Goal: Book appointment/travel/reservation

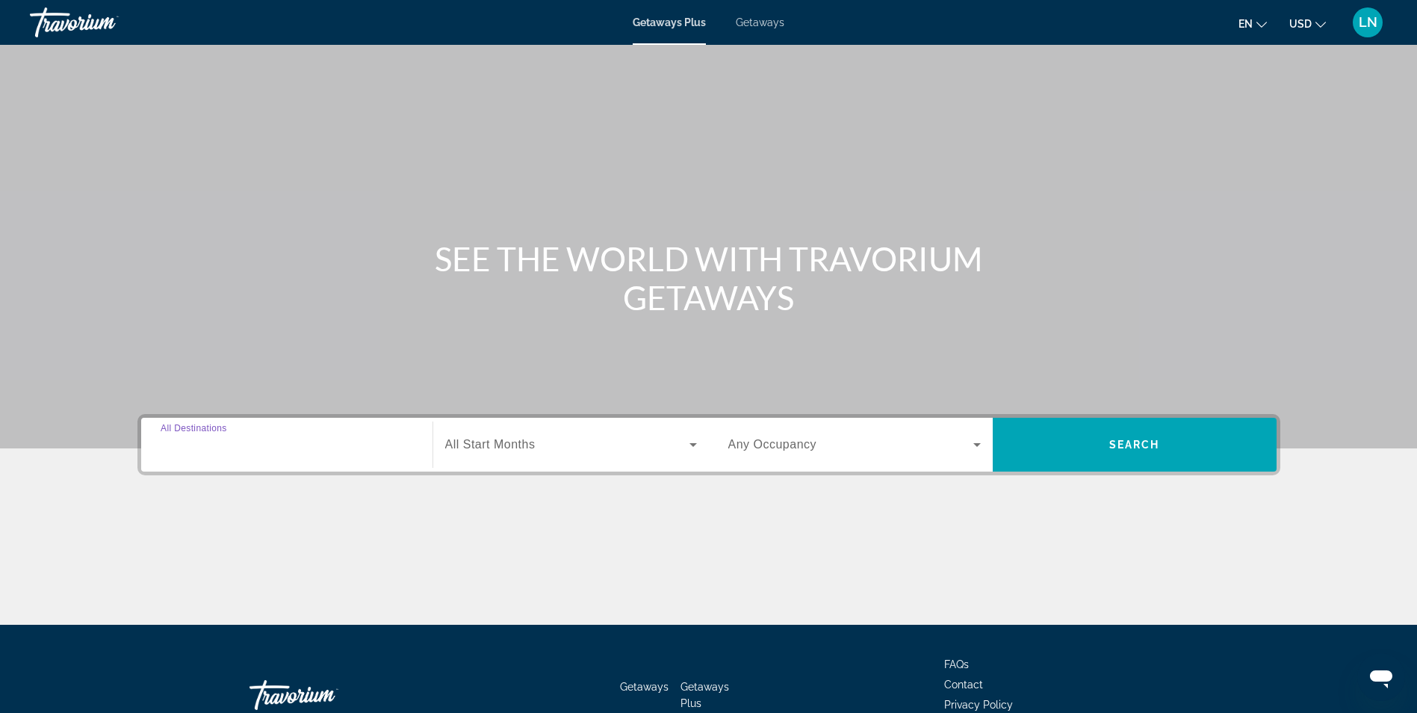
click at [344, 451] on input "Destination All Destinations" at bounding box center [287, 445] width 252 height 18
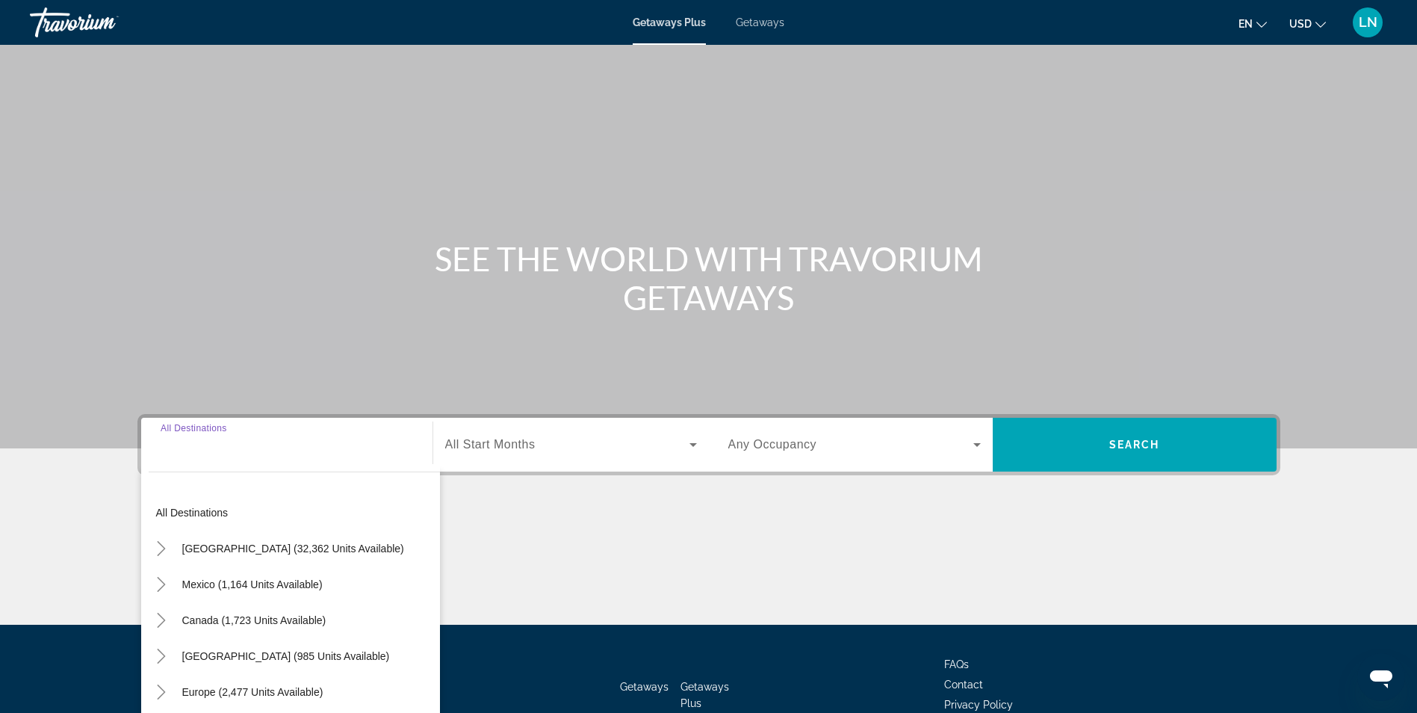
scroll to position [95, 0]
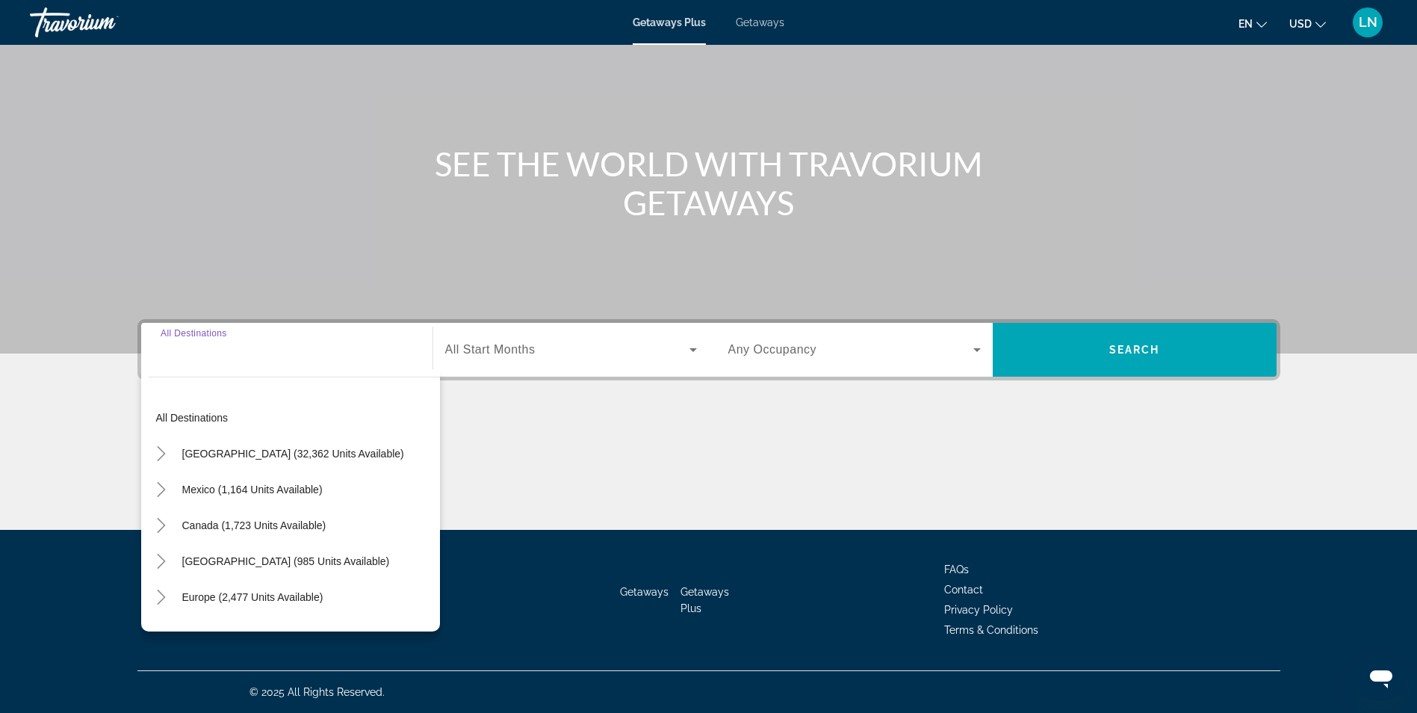
click at [344, 451] on span "[GEOGRAPHIC_DATA] (32,362 units available)" at bounding box center [293, 453] width 222 height 12
type input "**********"
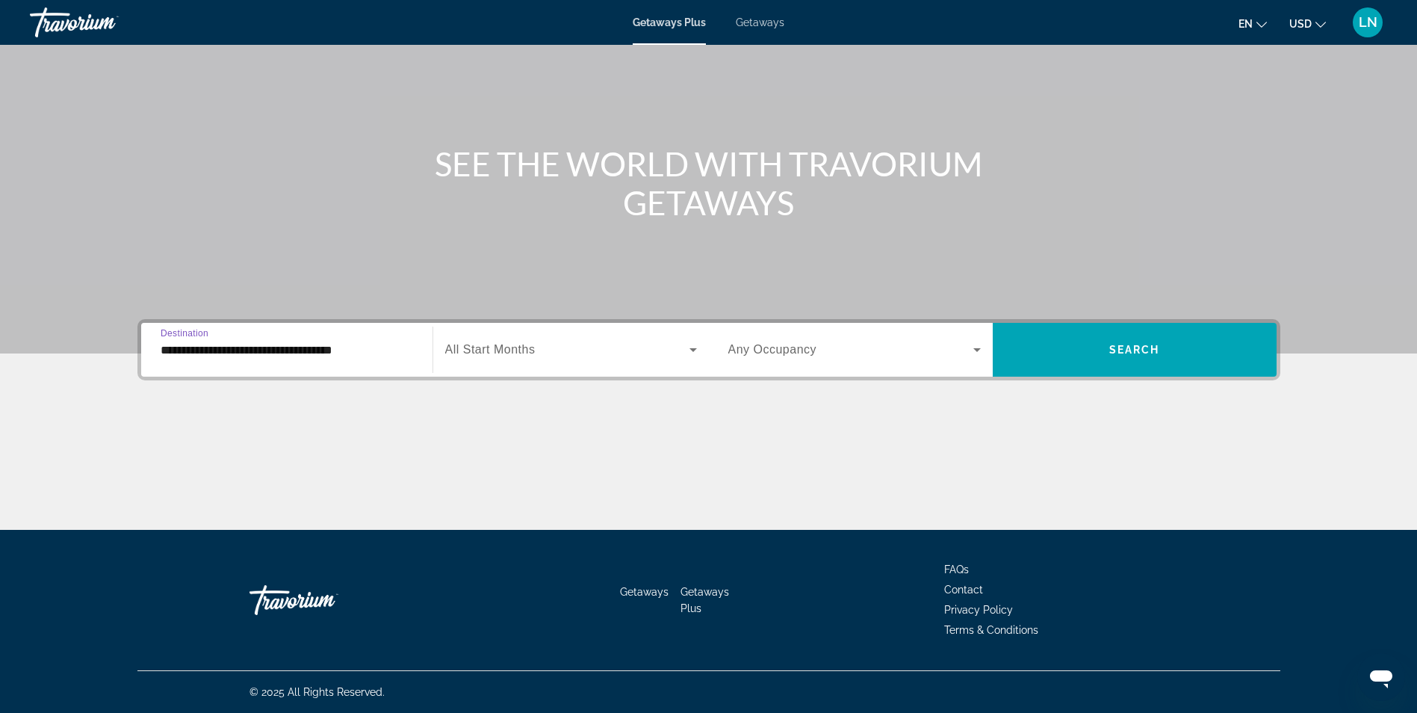
click at [546, 346] on span "Search widget" at bounding box center [567, 350] width 244 height 18
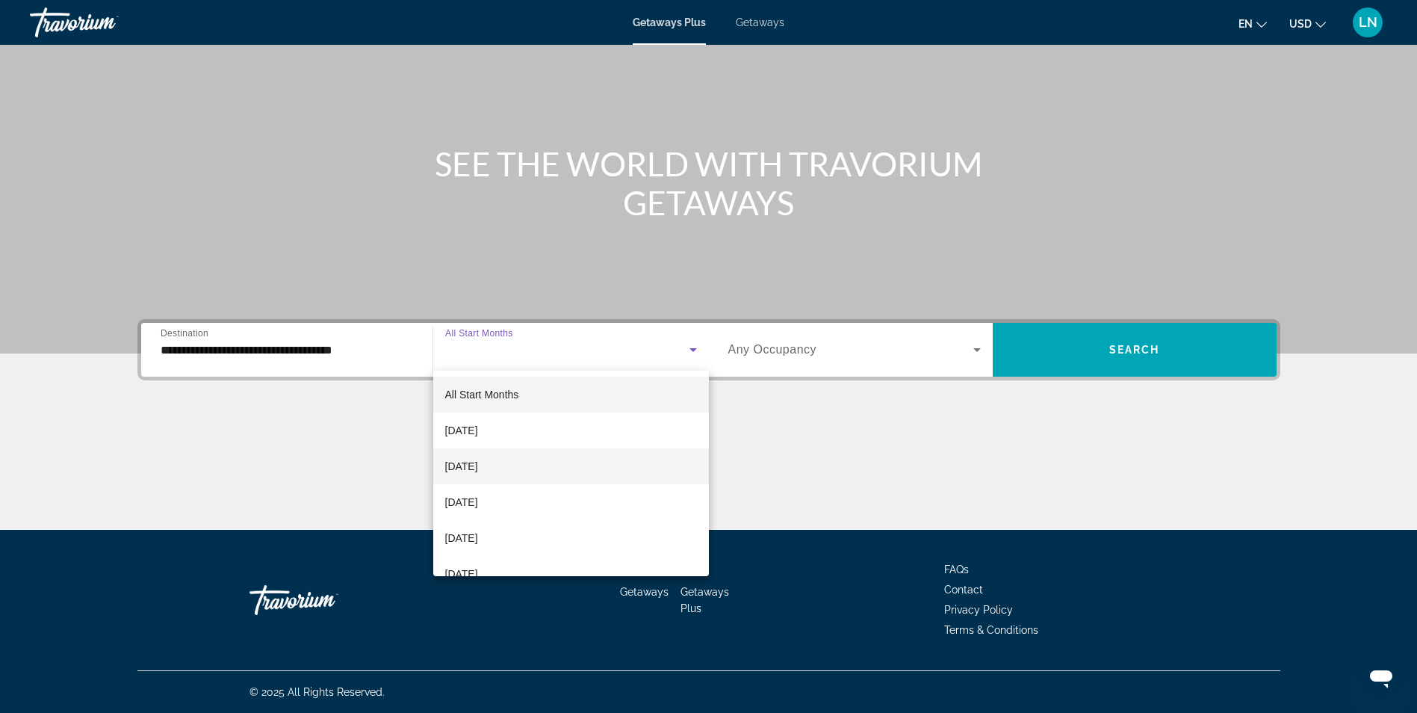
click at [518, 457] on mat-option "[DATE]" at bounding box center [571, 466] width 276 height 36
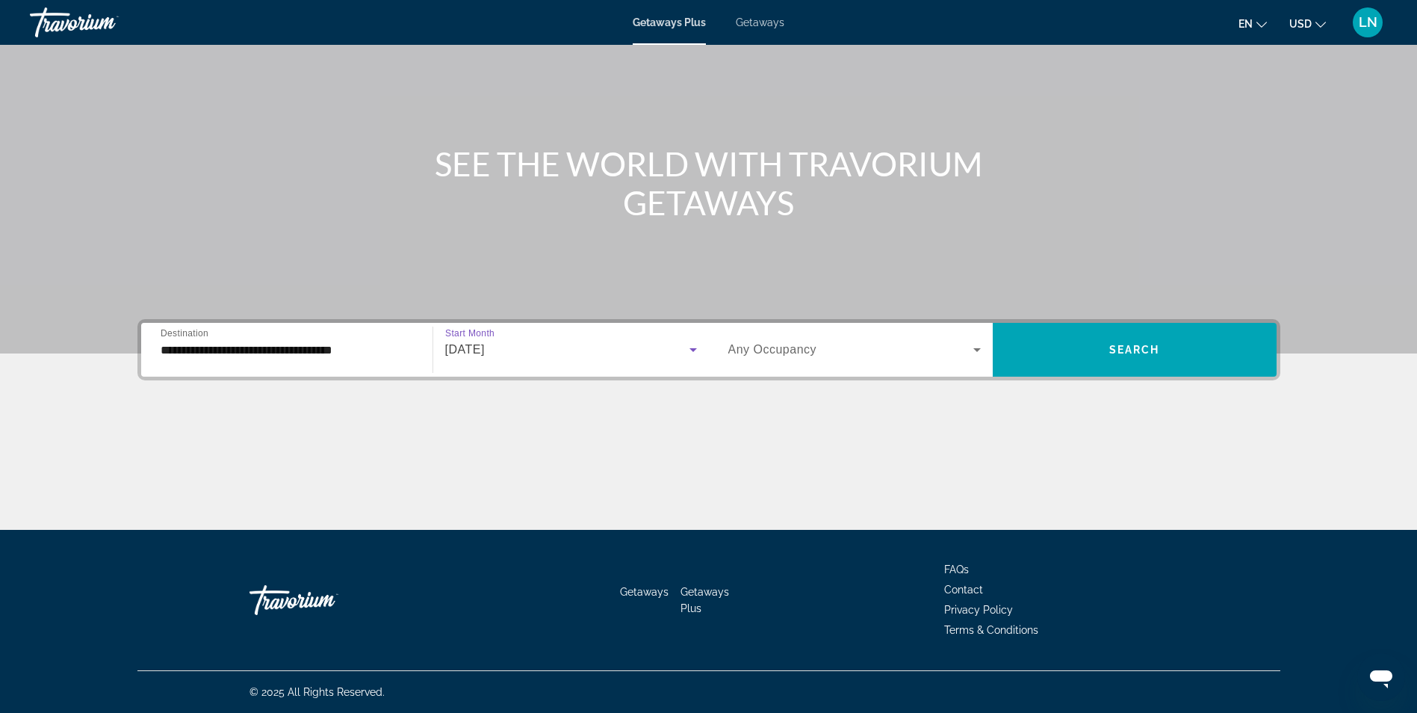
click at [928, 339] on div "Search widget" at bounding box center [854, 350] width 252 height 42
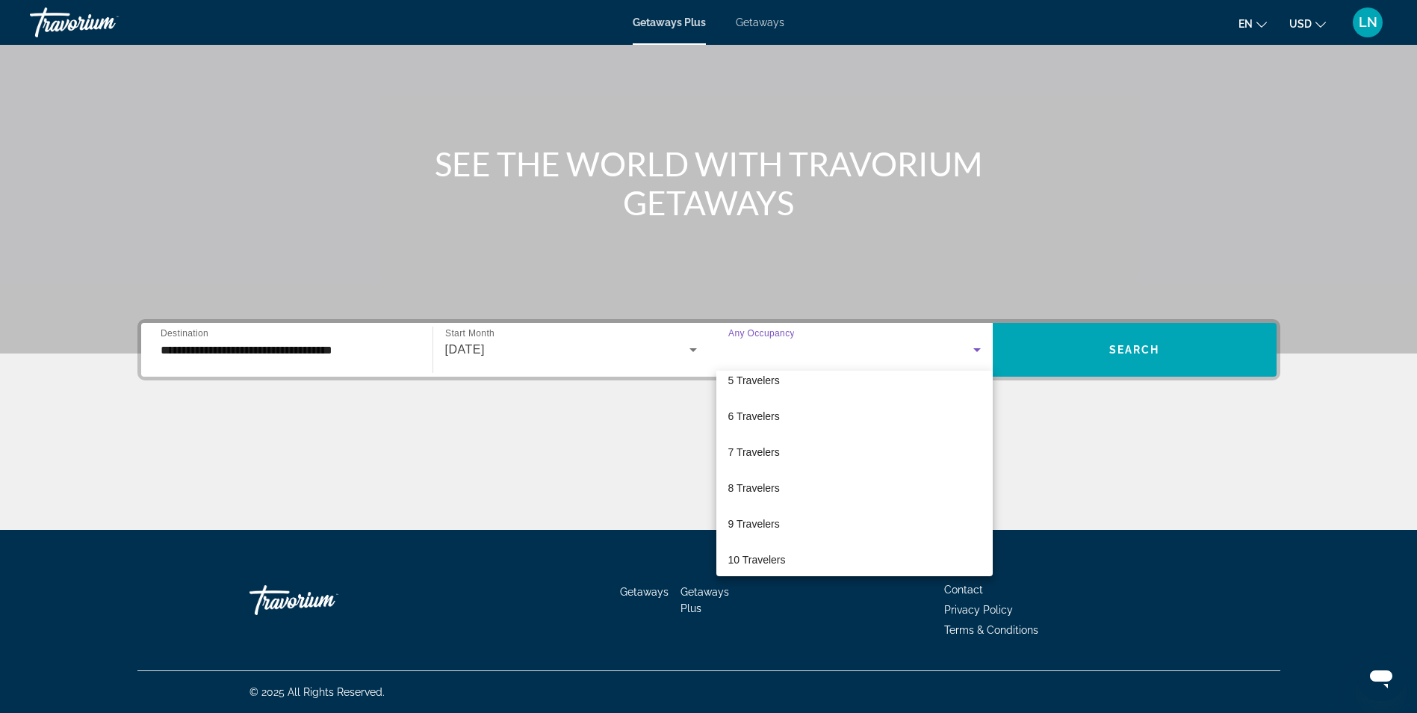
scroll to position [165, 0]
click at [772, 409] on span "6 Travelers" at bounding box center [754, 409] width 52 height 18
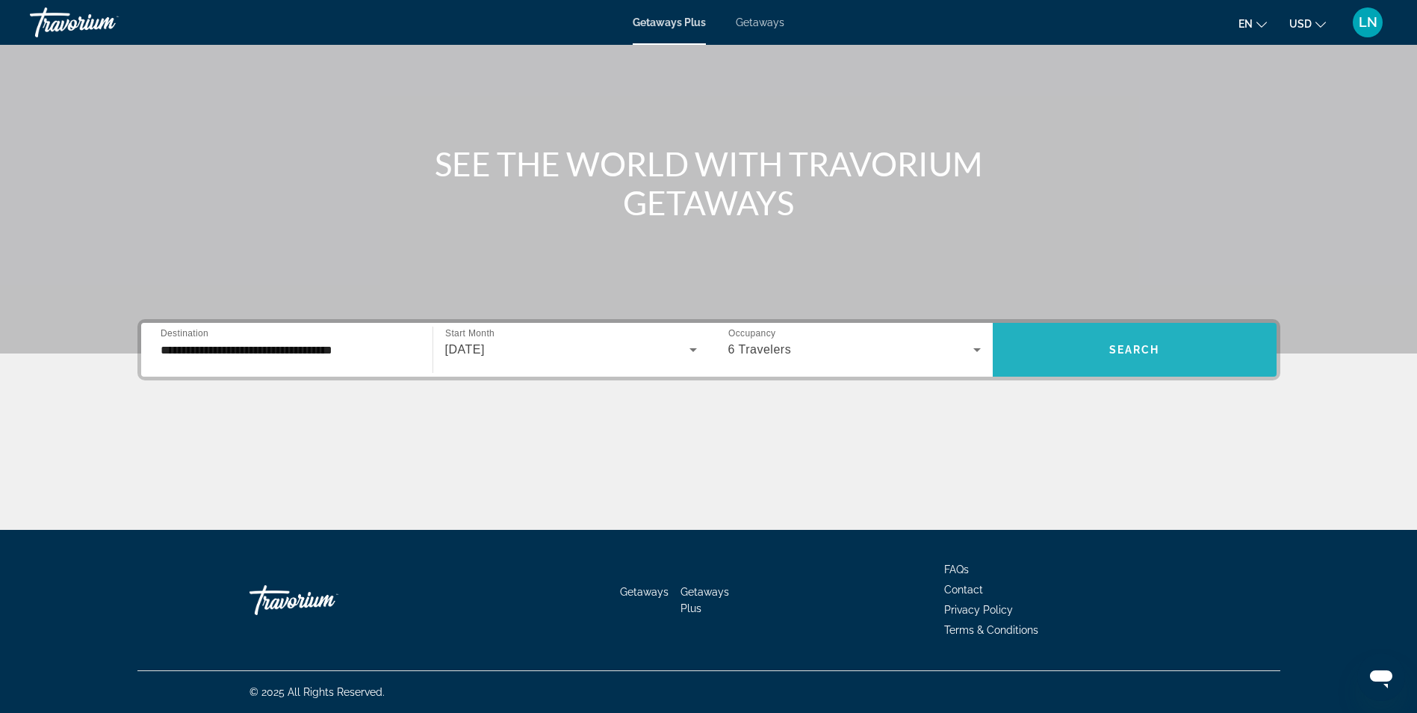
click at [1086, 341] on span "Search widget" at bounding box center [1135, 350] width 284 height 36
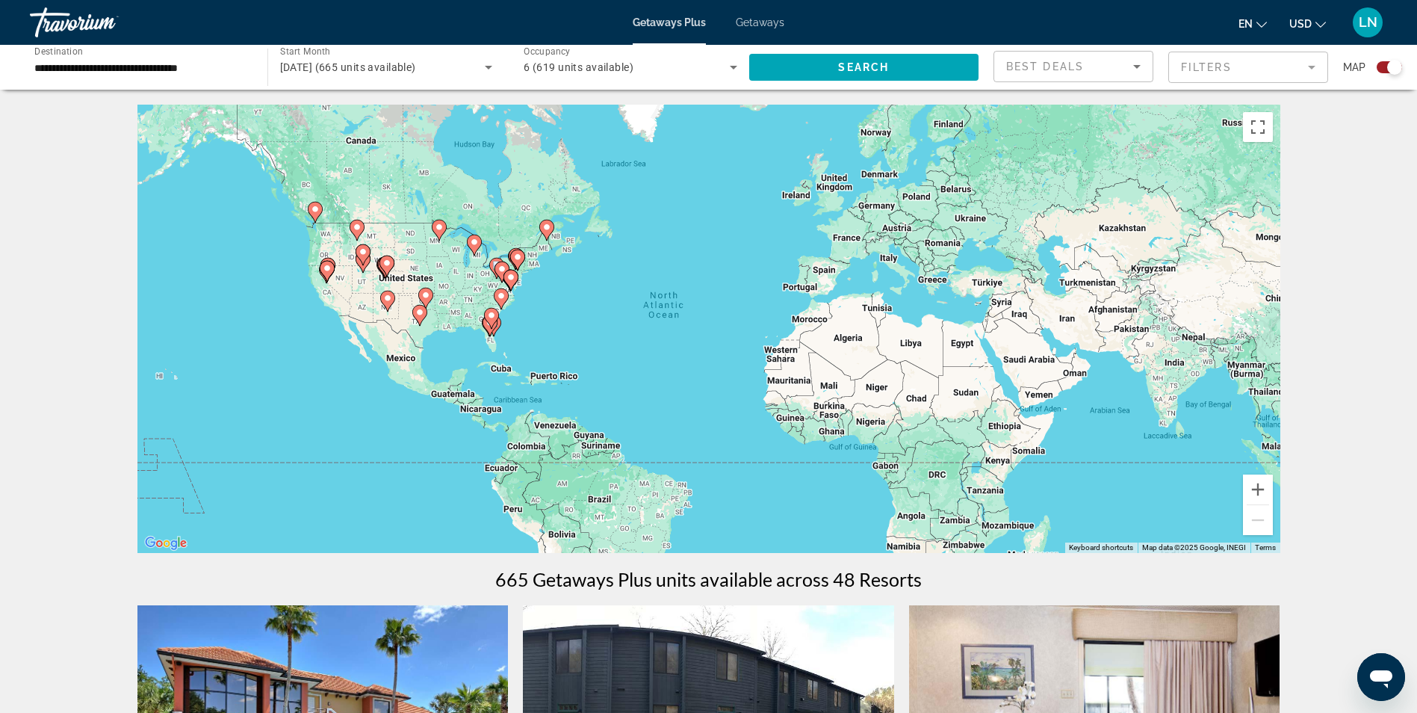
click at [595, 359] on div "To activate drag with keyboard, press Alt + Enter. Once in keyboard drag state,…" at bounding box center [708, 329] width 1143 height 448
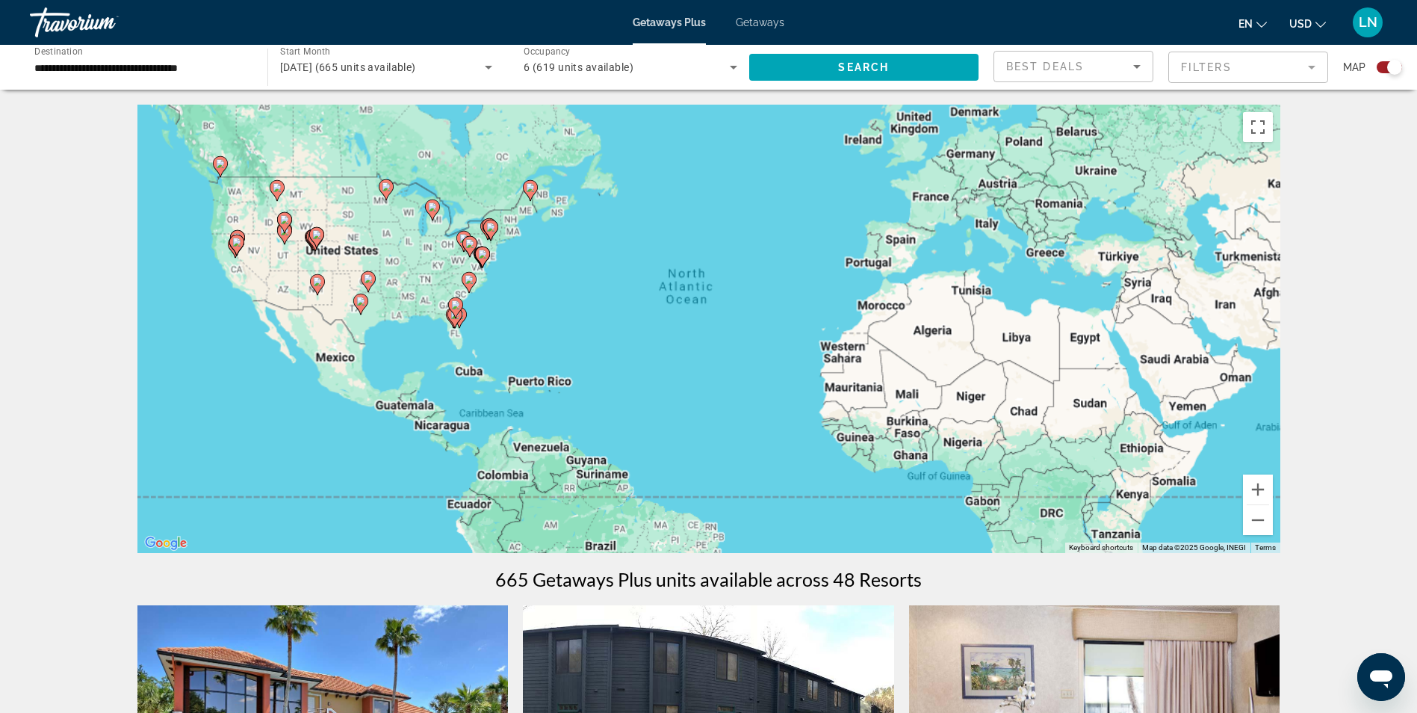
click at [595, 359] on div "To activate drag with keyboard, press Alt + Enter. Once in keyboard drag state,…" at bounding box center [708, 329] width 1143 height 448
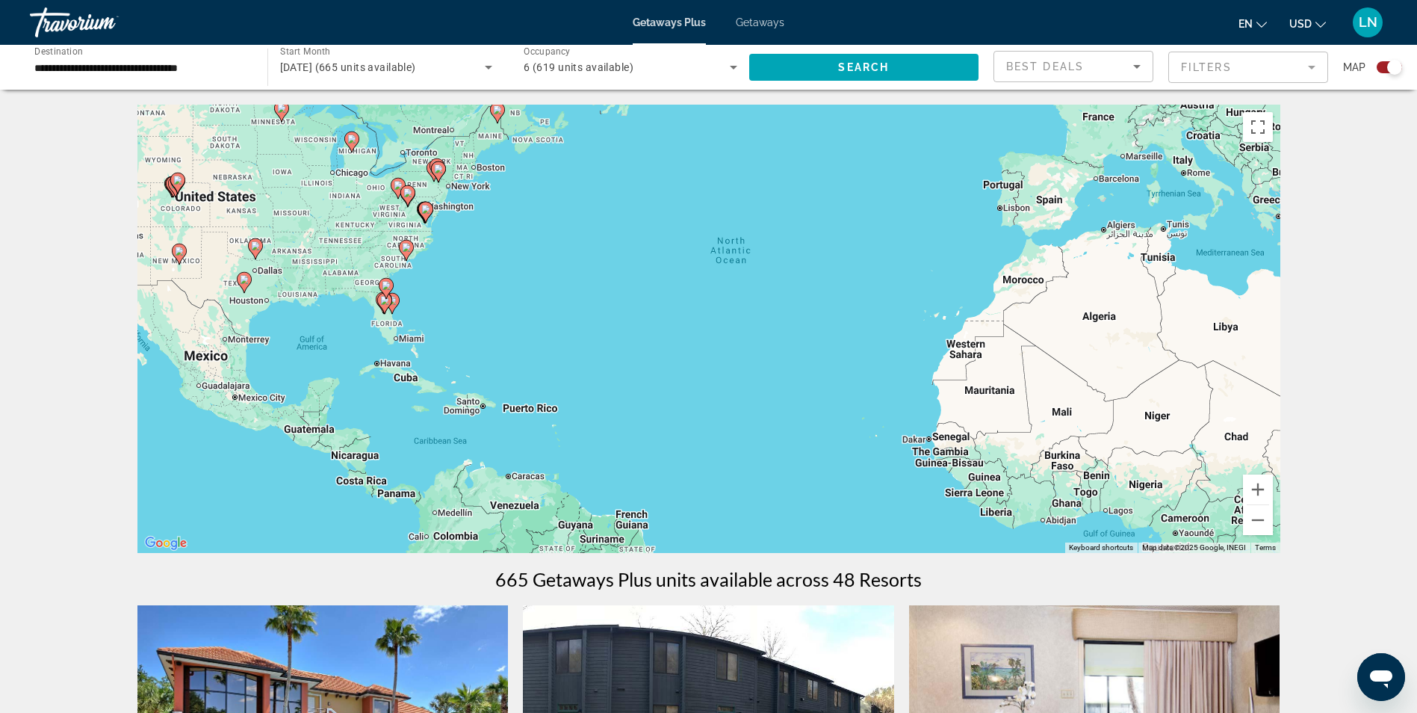
click at [595, 359] on div "To activate drag with keyboard, press Alt + Enter. Once in keyboard drag state,…" at bounding box center [708, 329] width 1143 height 448
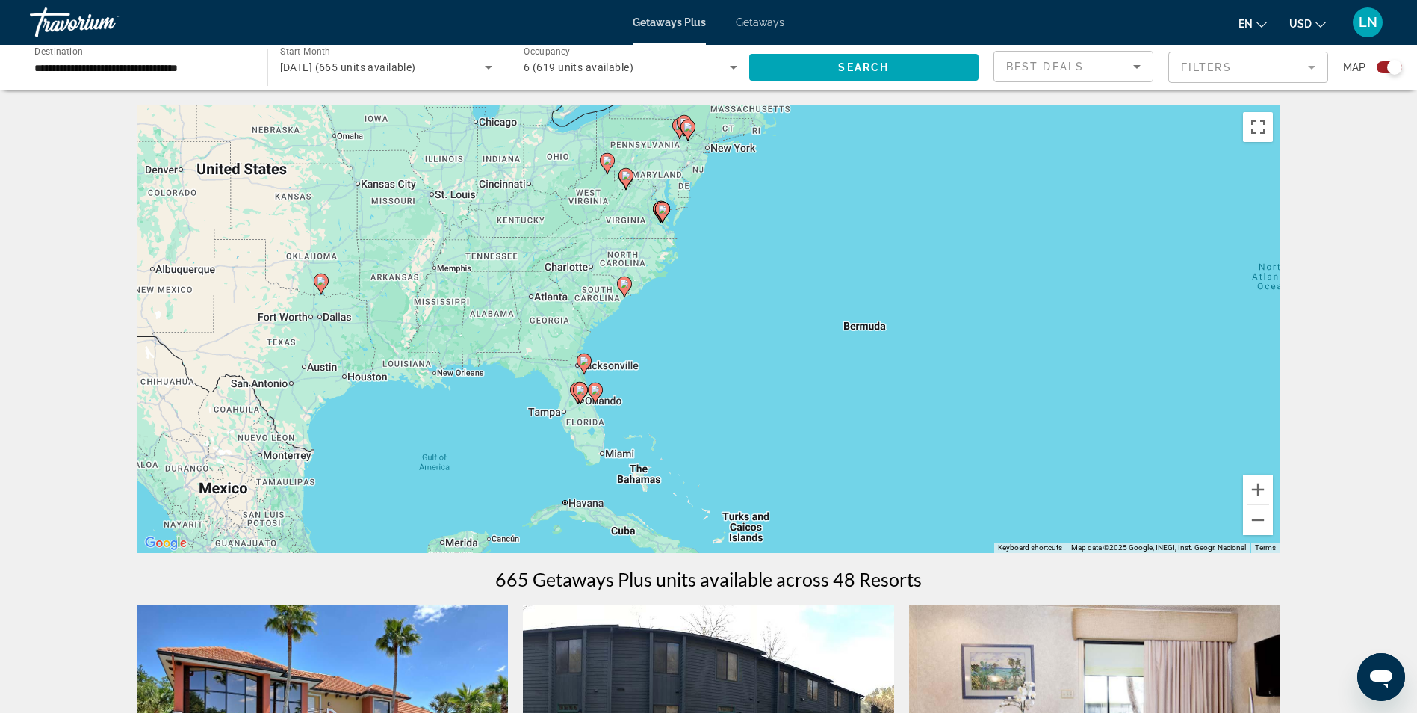
drag, startPoint x: 404, startPoint y: 318, endPoint x: 817, endPoint y: 454, distance: 434.8
click at [817, 454] on div "To activate drag with keyboard, press Alt + Enter. Once in keyboard drag state,…" at bounding box center [708, 329] width 1143 height 448
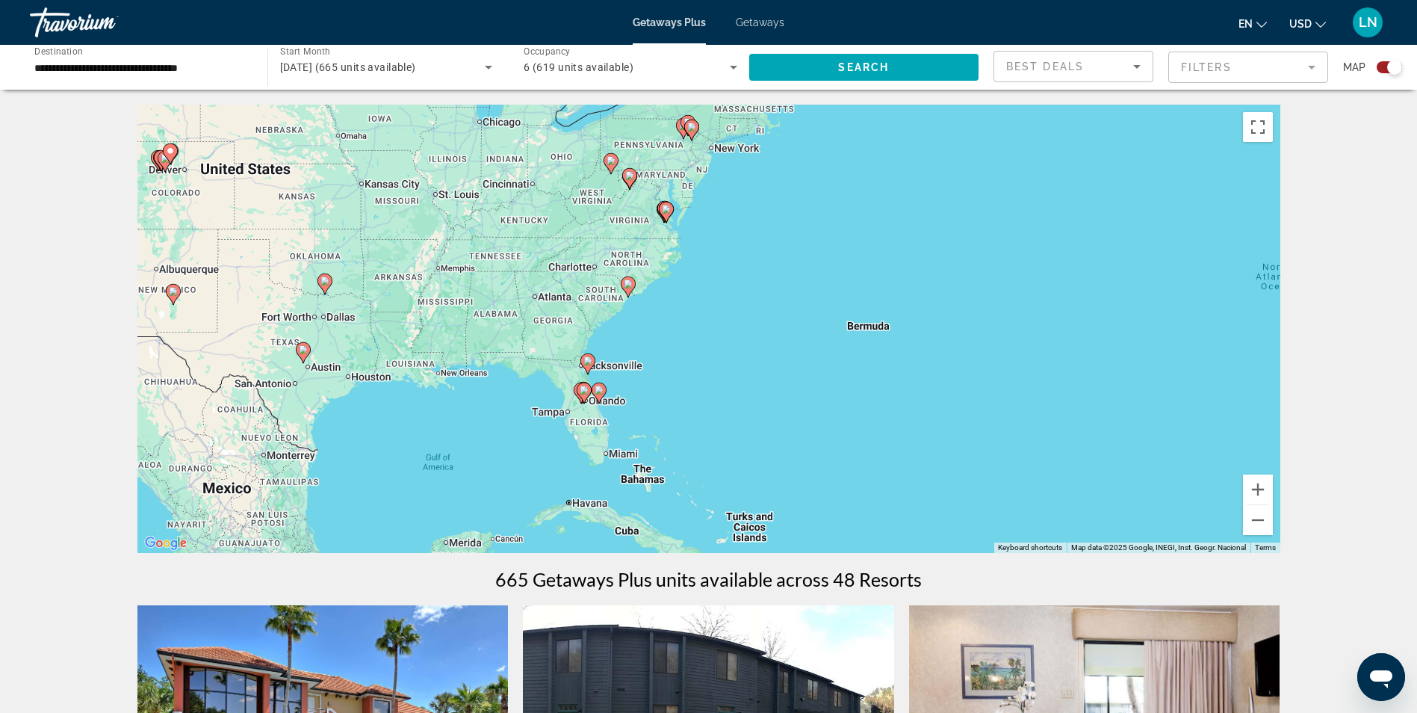
click at [648, 386] on div "To activate drag with keyboard, press Alt + Enter. Once in keyboard drag state,…" at bounding box center [708, 329] width 1143 height 448
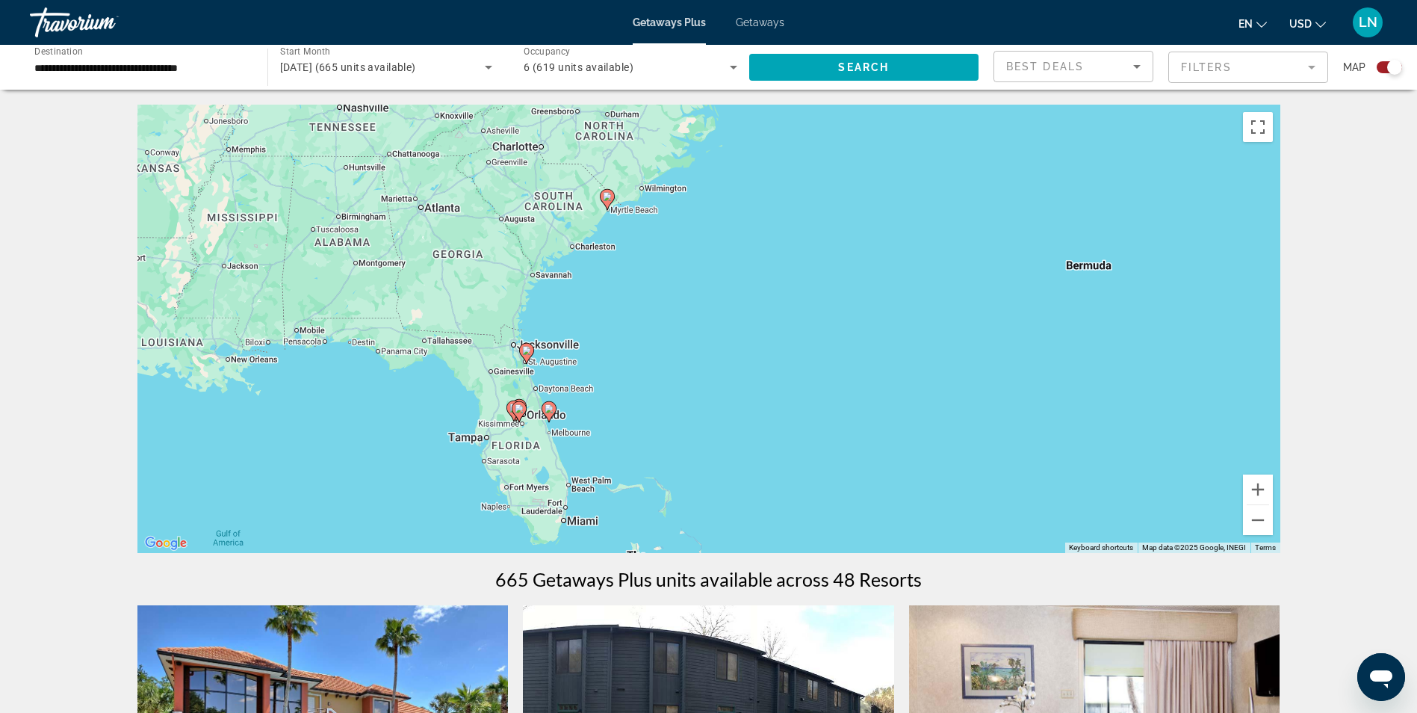
click at [648, 386] on div "To activate drag with keyboard, press Alt + Enter. Once in keyboard drag state,…" at bounding box center [708, 329] width 1143 height 448
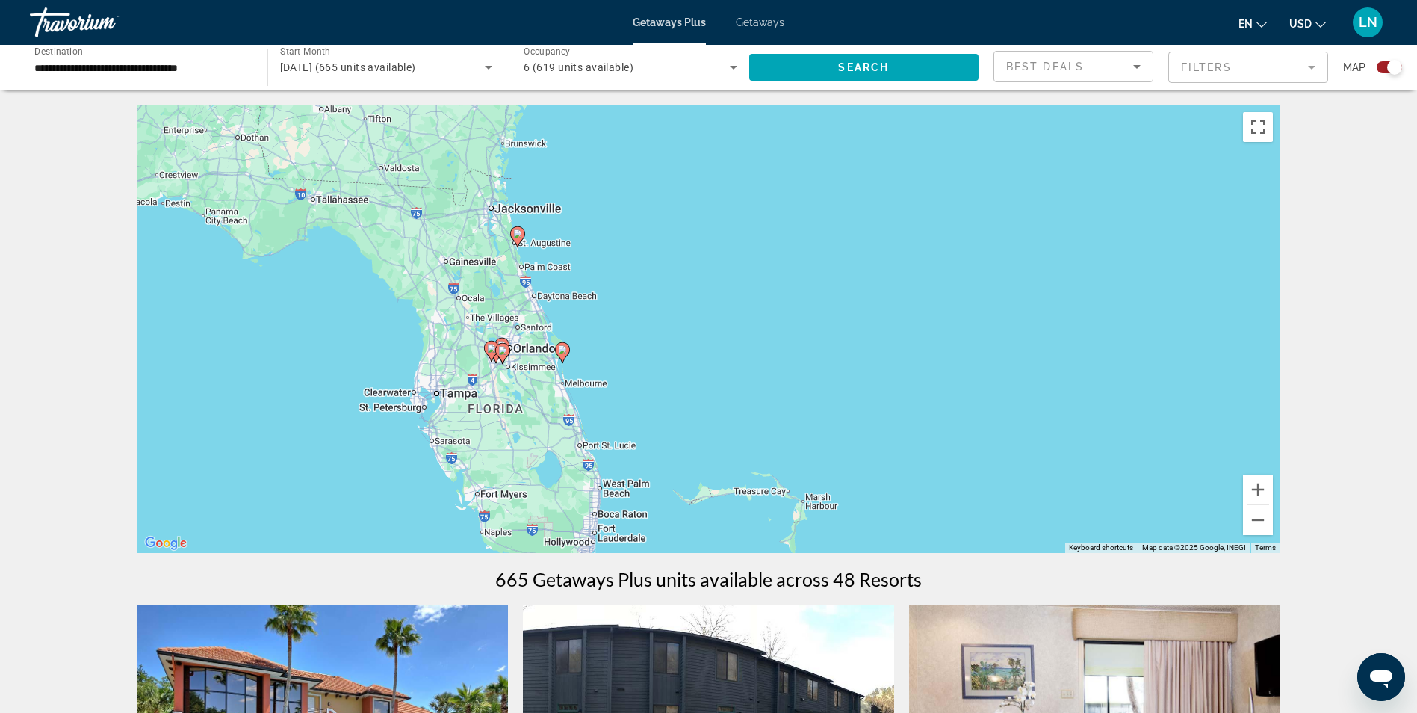
drag, startPoint x: 648, startPoint y: 386, endPoint x: 764, endPoint y: 288, distance: 152.1
click at [764, 288] on div "To activate drag with keyboard, press Alt + Enter. Once in keyboard drag state,…" at bounding box center [708, 329] width 1143 height 448
click at [798, 371] on div "To activate drag with keyboard, press Alt + Enter. Once in keyboard drag state,…" at bounding box center [708, 329] width 1143 height 448
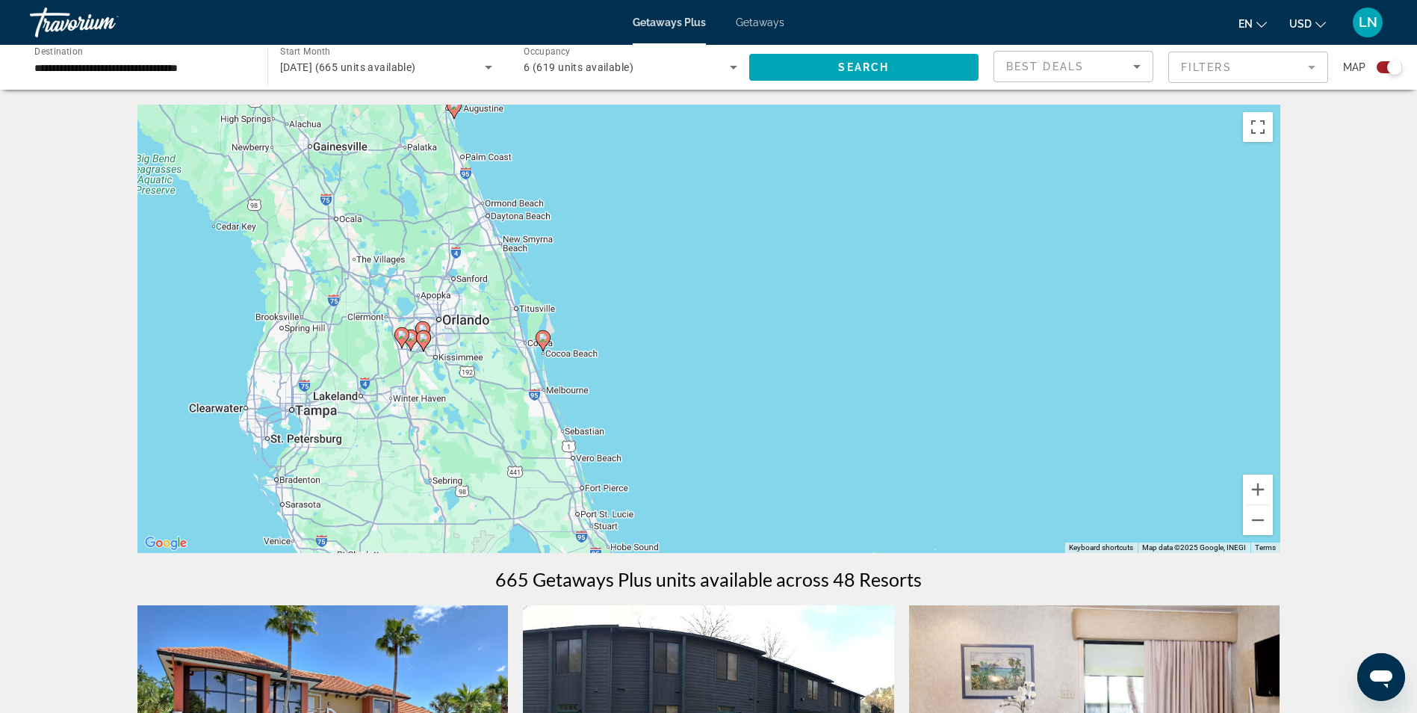
drag, startPoint x: 577, startPoint y: 358, endPoint x: 791, endPoint y: 357, distance: 214.4
click at [791, 357] on div "To activate drag with keyboard, press Alt + Enter. Once in keyboard drag state,…" at bounding box center [708, 329] width 1143 height 448
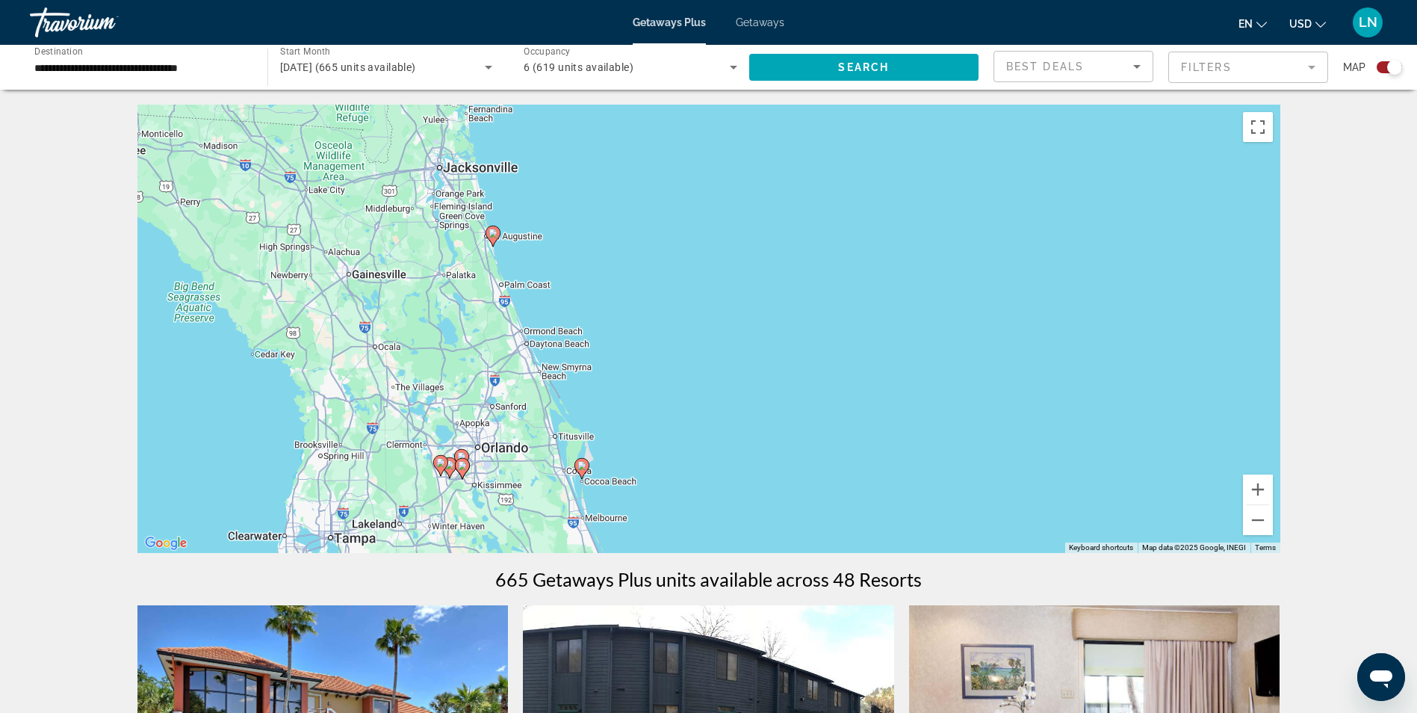
drag, startPoint x: 696, startPoint y: 317, endPoint x: 734, endPoint y: 446, distance: 134.7
click at [734, 446] on div "To activate drag with keyboard, press Alt + Enter. Once in keyboard drag state,…" at bounding box center [708, 329] width 1143 height 448
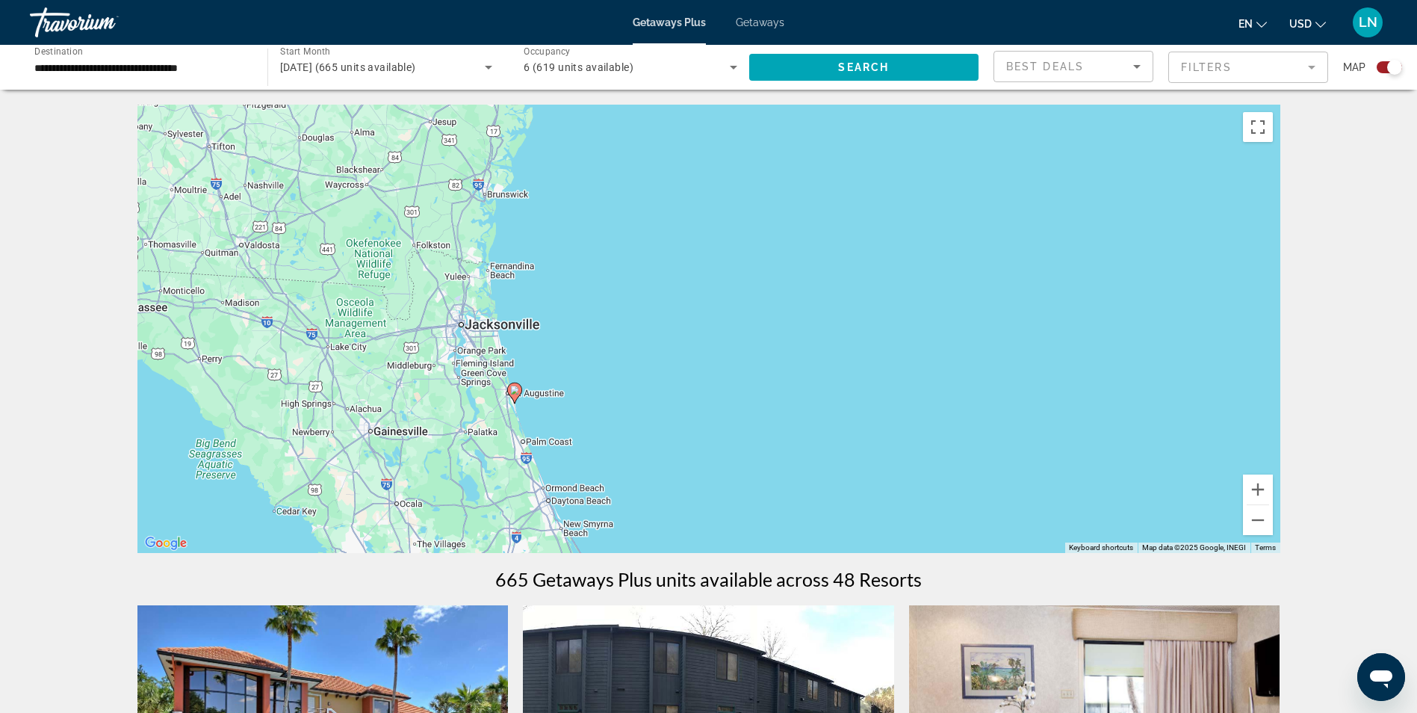
drag, startPoint x: 695, startPoint y: 270, endPoint x: 716, endPoint y: 429, distance: 161.3
click at [716, 429] on div "To activate drag with keyboard, press Alt + Enter. Once in keyboard drag state,…" at bounding box center [708, 329] width 1143 height 448
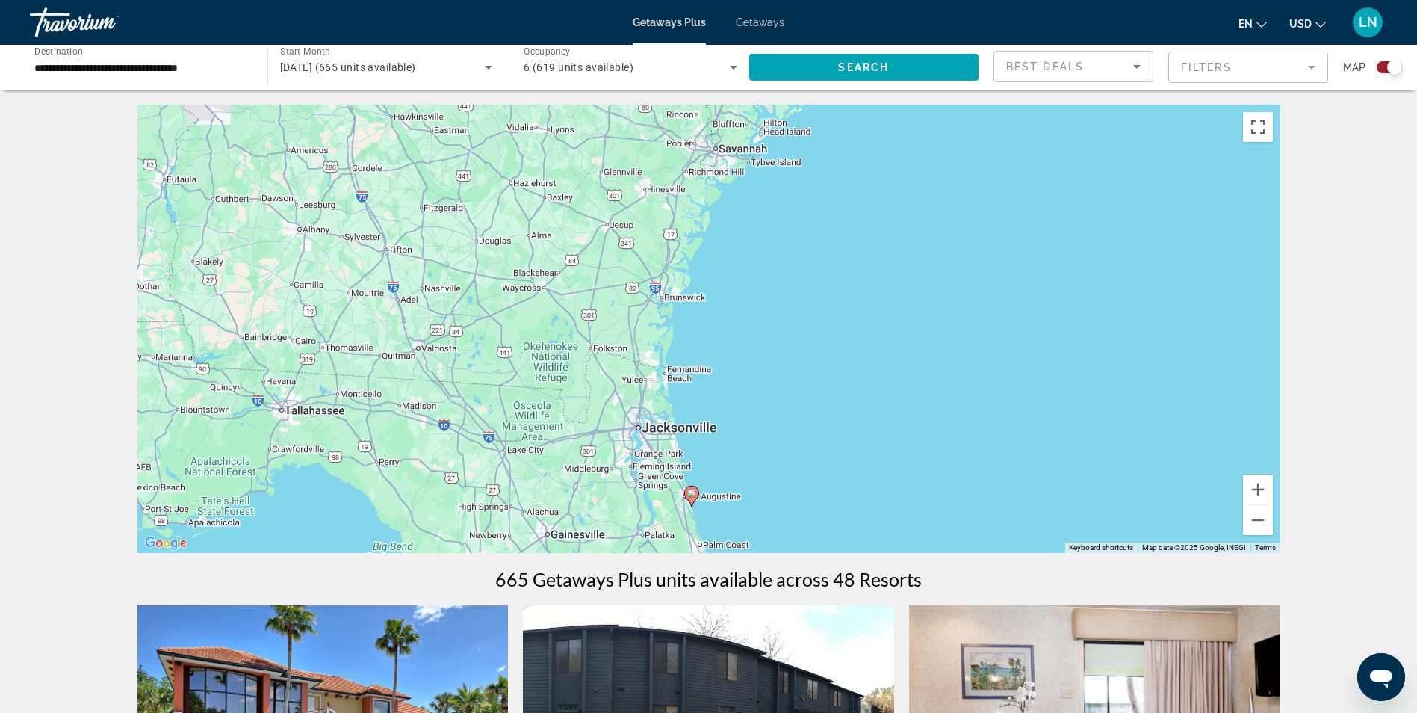
drag, startPoint x: 658, startPoint y: 279, endPoint x: 837, endPoint y: 384, distance: 207.9
click at [837, 384] on div "To activate drag with keyboard, press Alt + Enter. Once in keyboard drag state,…" at bounding box center [708, 329] width 1143 height 448
click at [1264, 530] on button "Zoom out" at bounding box center [1258, 520] width 30 height 30
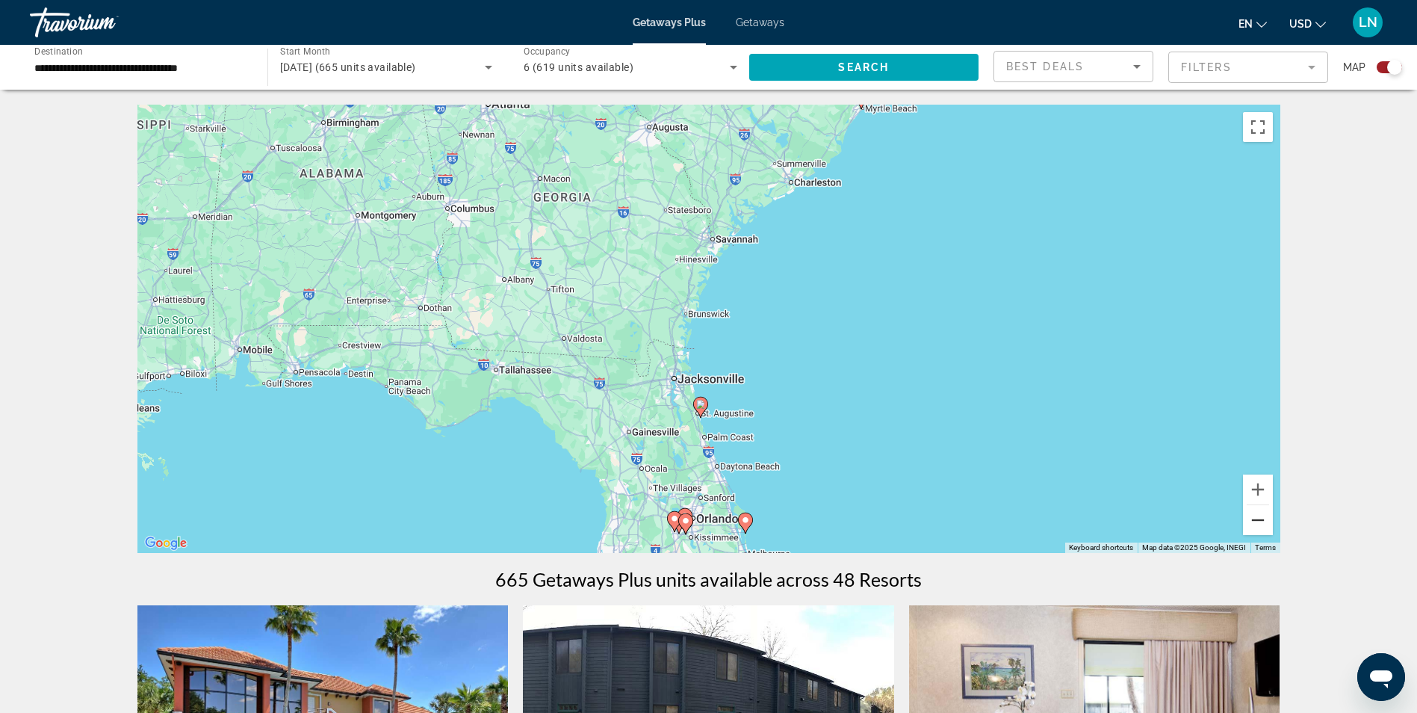
click at [1264, 530] on button "Zoom out" at bounding box center [1258, 520] width 30 height 30
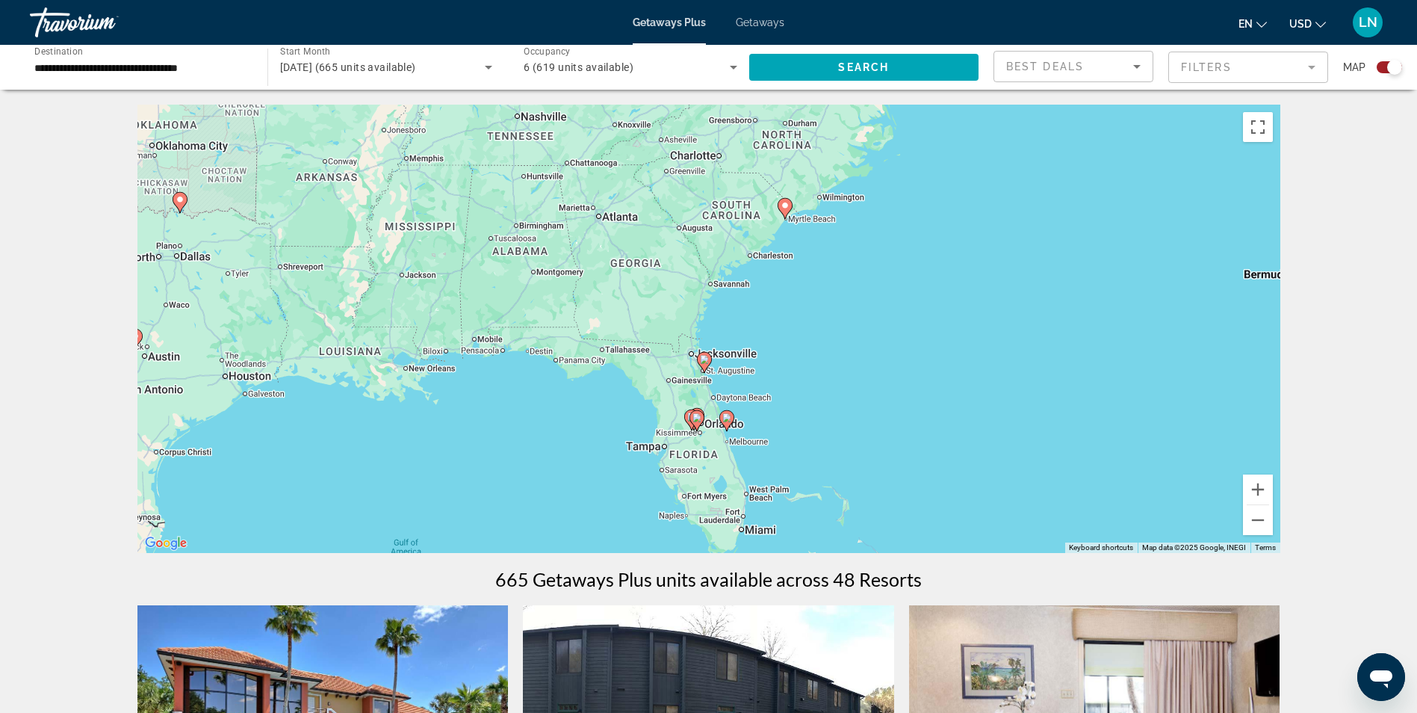
click at [789, 207] on icon "Main content" at bounding box center [784, 208] width 13 height 19
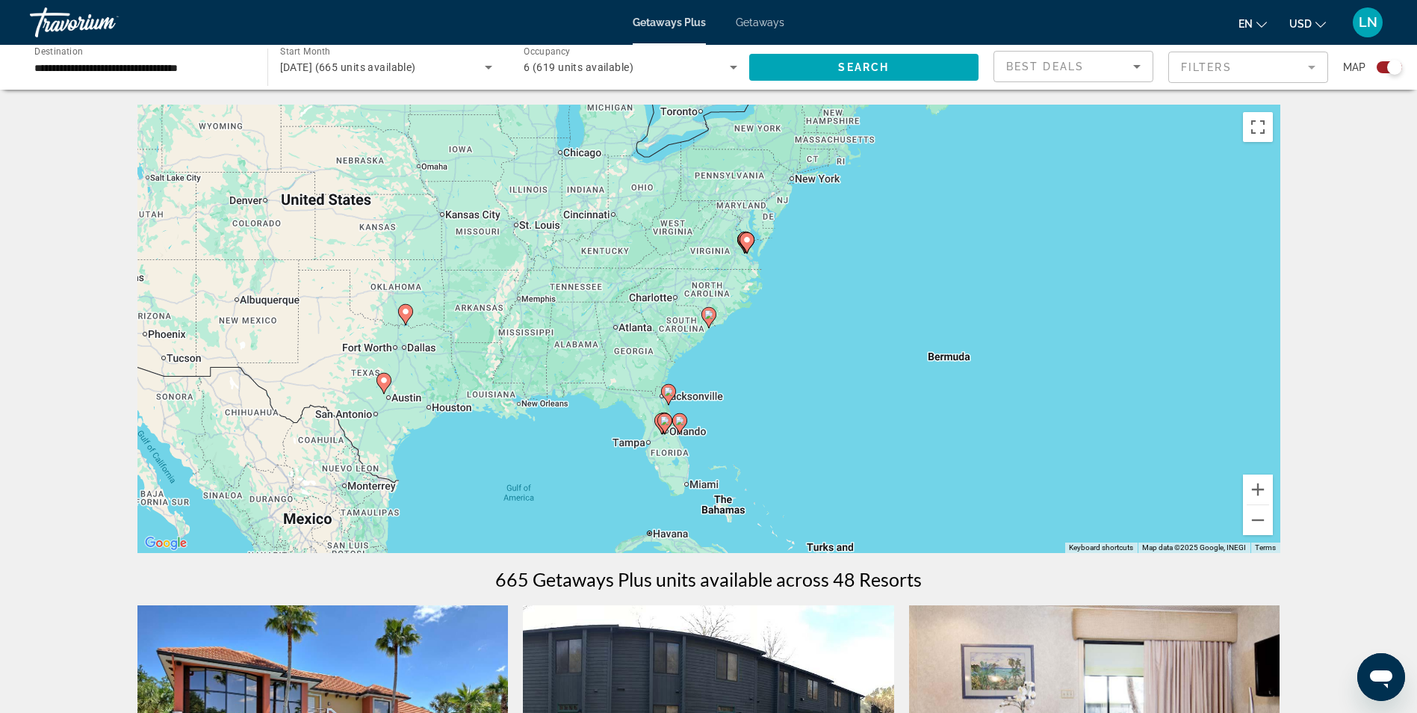
click at [707, 316] on image "Main content" at bounding box center [708, 314] width 9 height 9
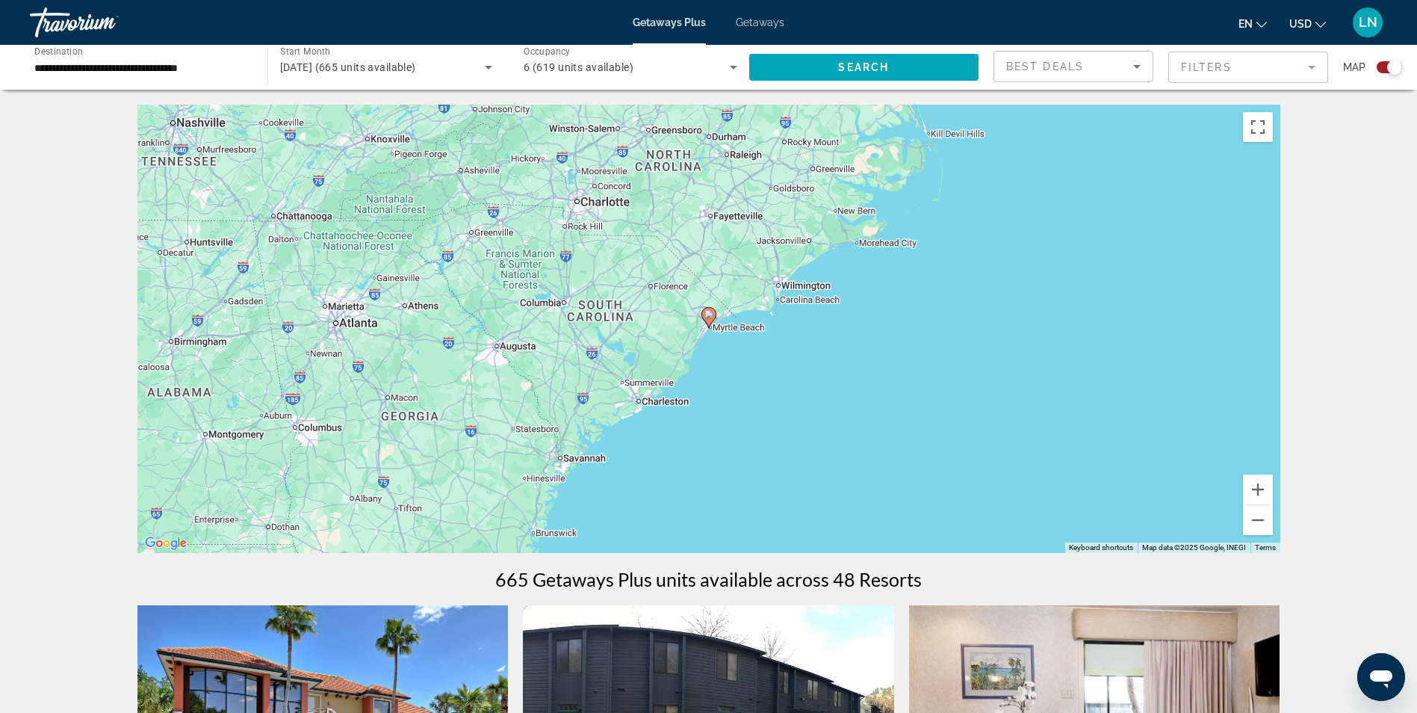
click at [707, 316] on image "Main content" at bounding box center [708, 314] width 9 height 9
type input "**********"
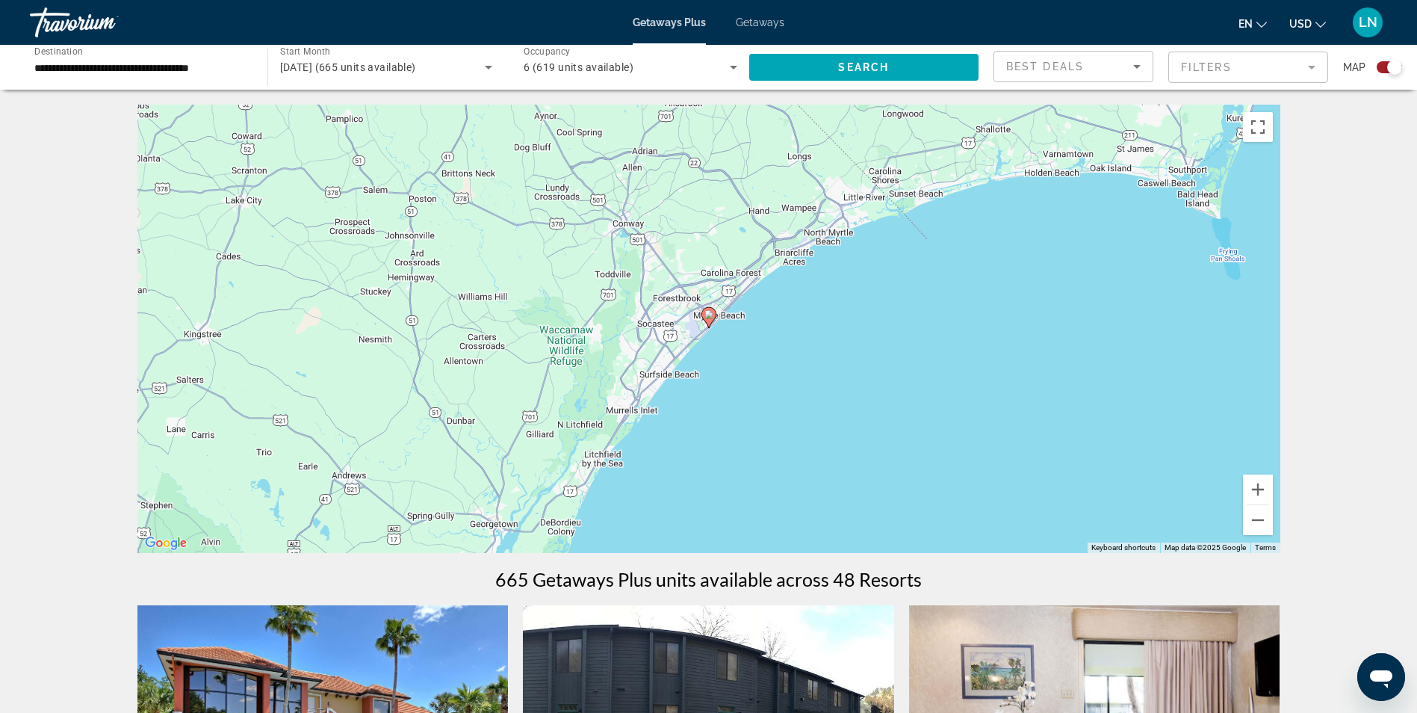
click at [707, 316] on image "Main content" at bounding box center [708, 314] width 9 height 9
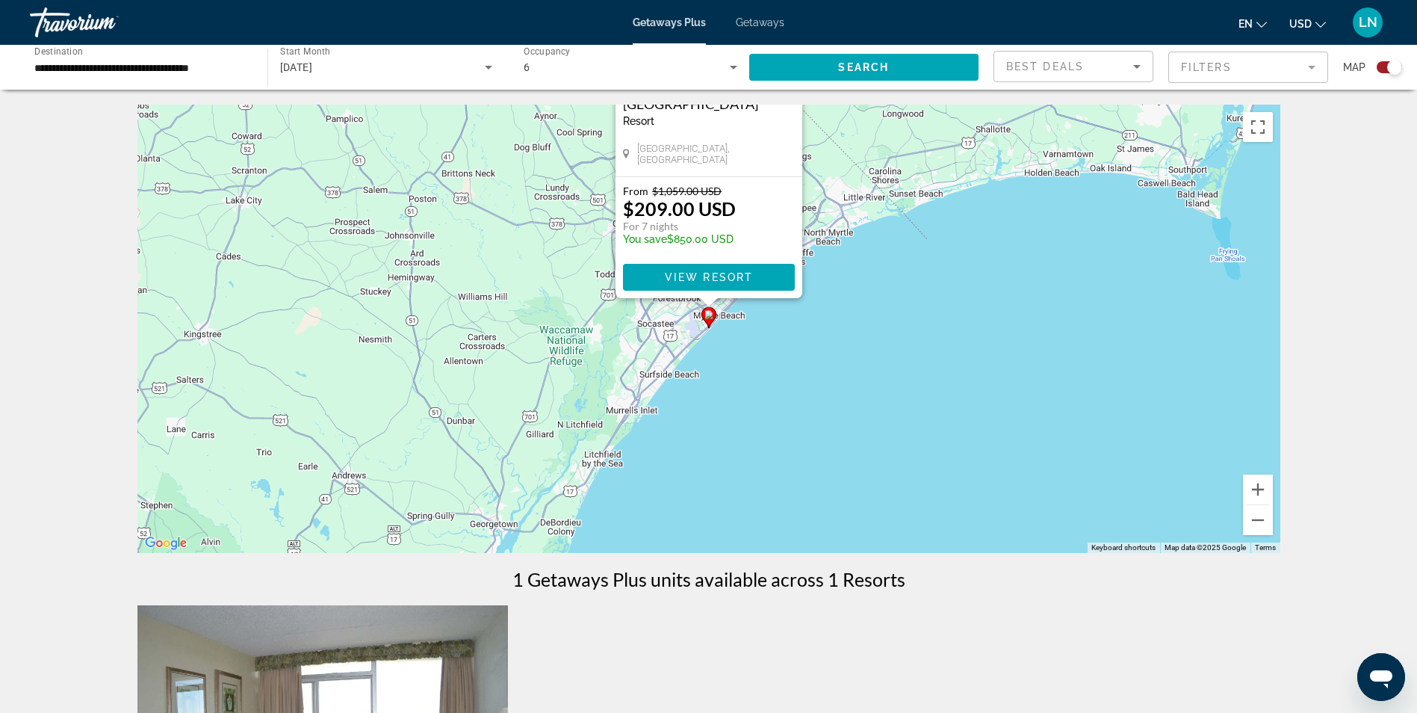
click at [707, 316] on image "Main content" at bounding box center [708, 314] width 9 height 9
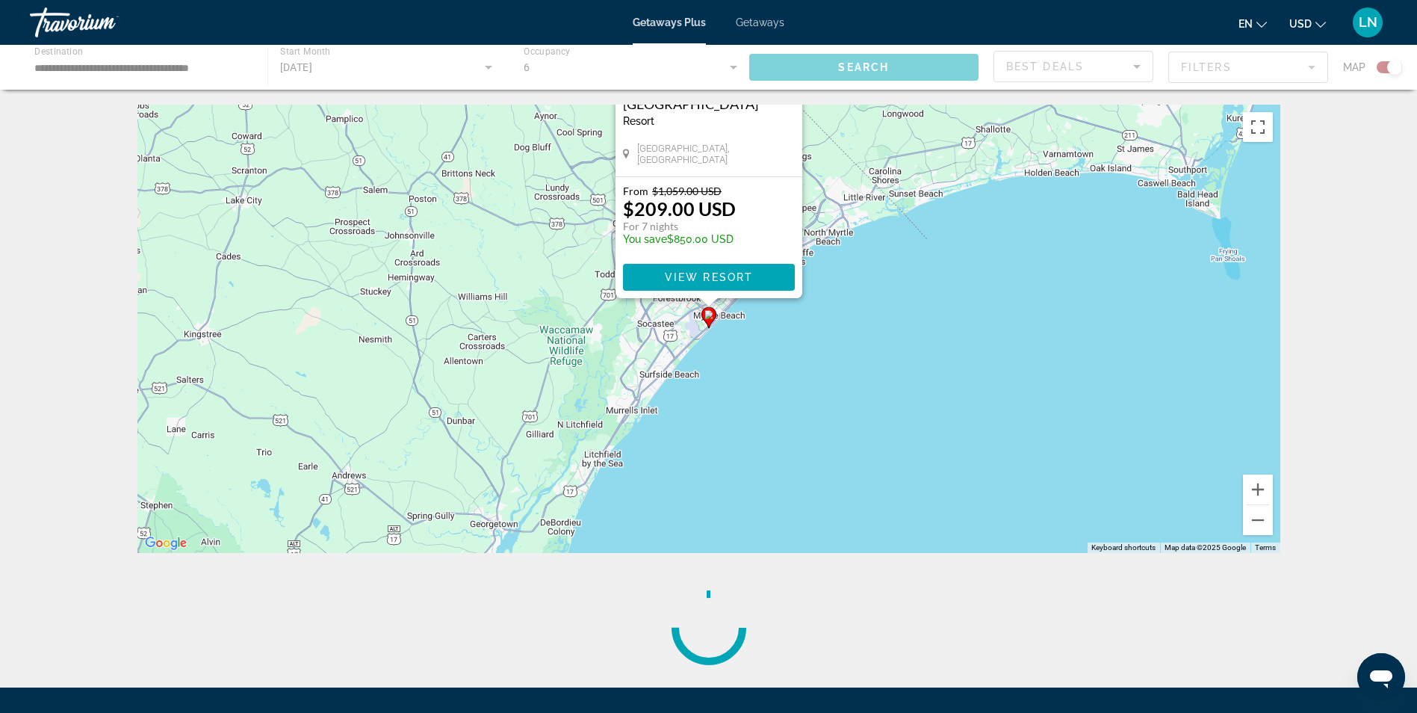
click at [707, 316] on image "Main content" at bounding box center [708, 314] width 9 height 9
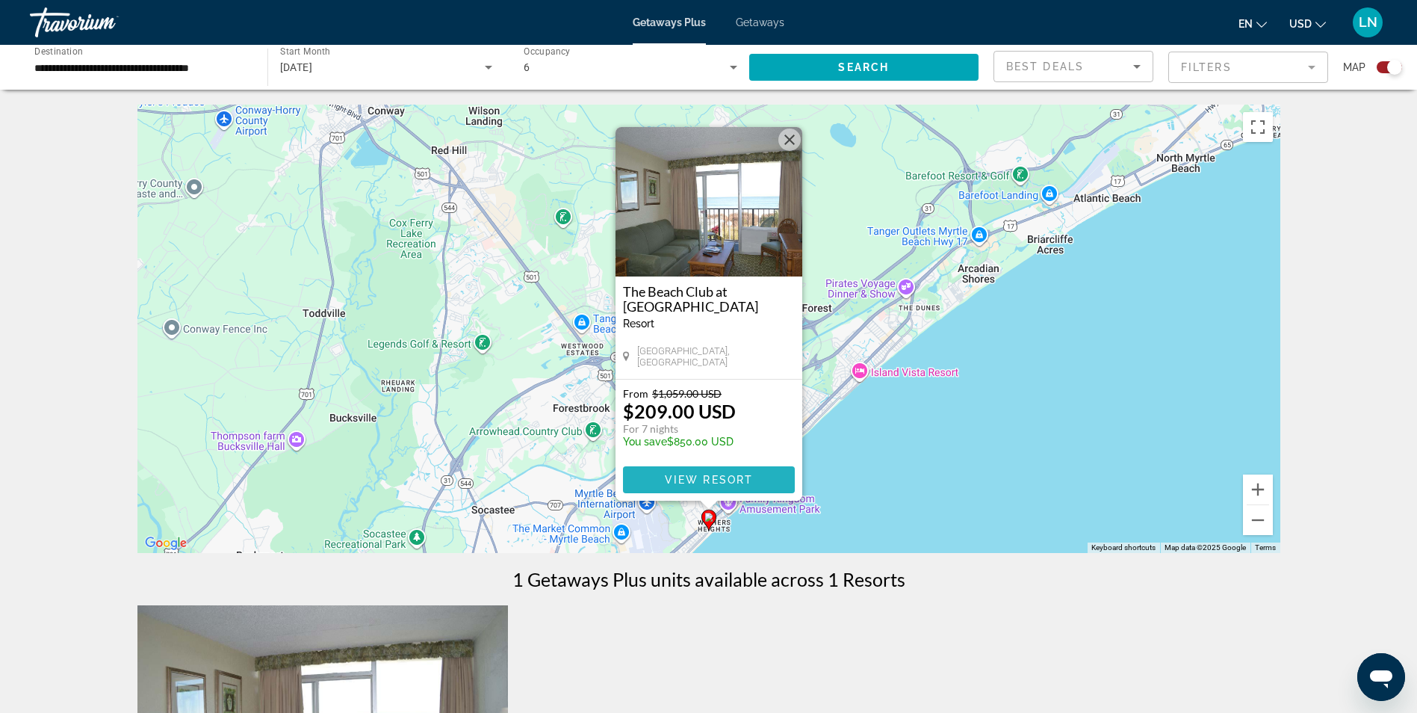
click at [714, 487] on span "Main content" at bounding box center [709, 480] width 172 height 36
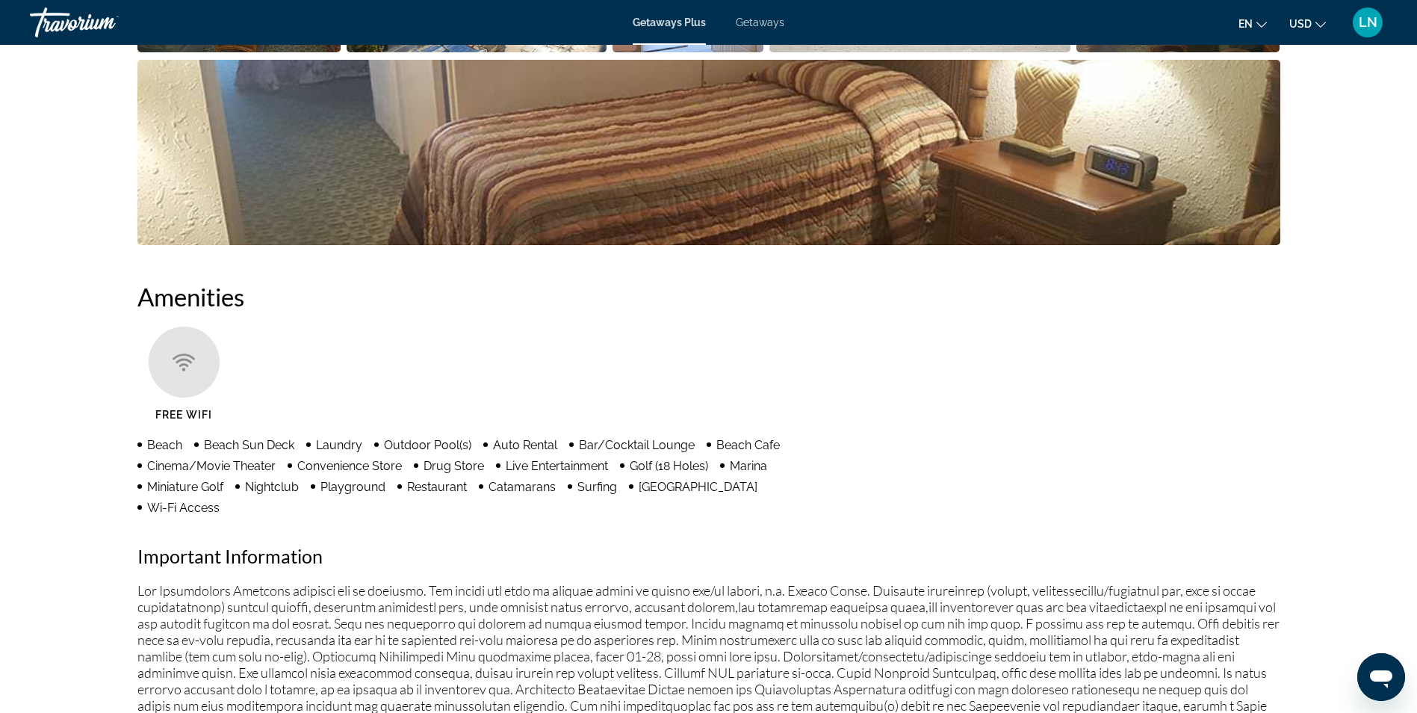
scroll to position [971, 0]
